Goal: Find specific page/section: Find specific page/section

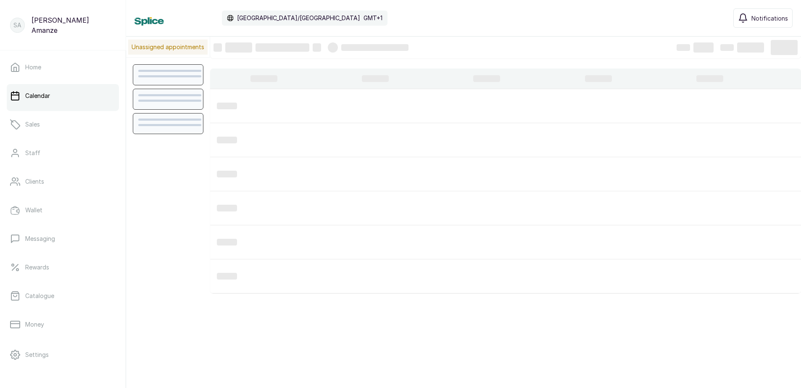
scroll to position [283, 0]
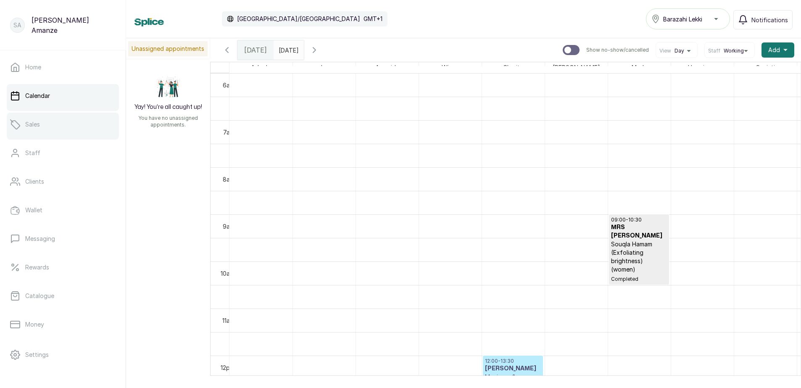
click at [36, 129] on link "Sales" at bounding box center [63, 125] width 112 height 24
